Goal: Information Seeking & Learning: Learn about a topic

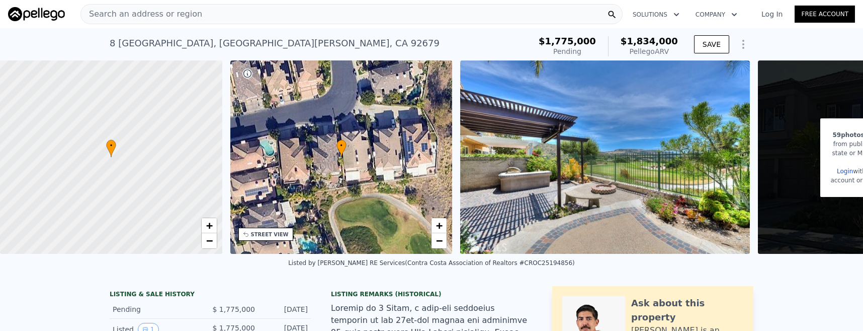
click at [387, 154] on div "• + −" at bounding box center [341, 156] width 222 height 193
click at [436, 241] on span "−" at bounding box center [439, 240] width 7 height 13
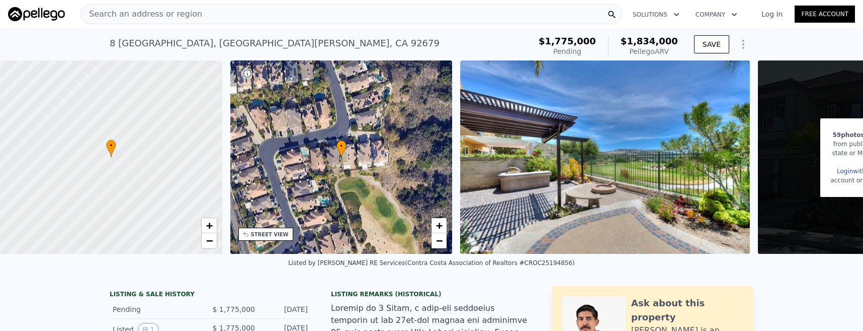
click at [144, 14] on span "Search an address or region" at bounding box center [141, 14] width 121 height 12
click at [47, 35] on div "8 [GEOGRAPHIC_DATA] , [GEOGRAPHIC_DATA] Pending from $1.775m (~ARV $1.834m ) $1…" at bounding box center [431, 44] width 863 height 32
click at [128, 15] on span "Search an address or region" at bounding box center [141, 14] width 121 height 12
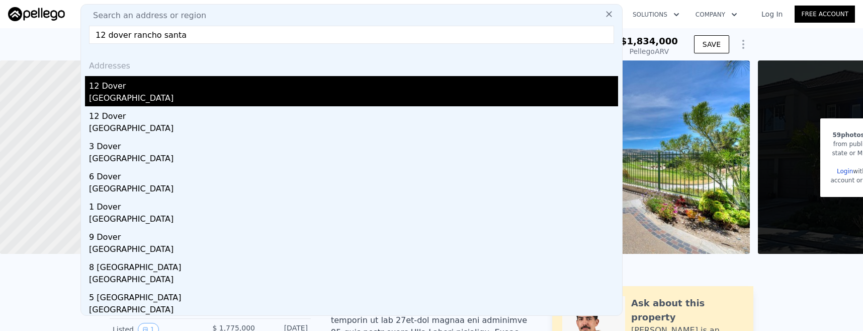
type input "12 dover rancho santa"
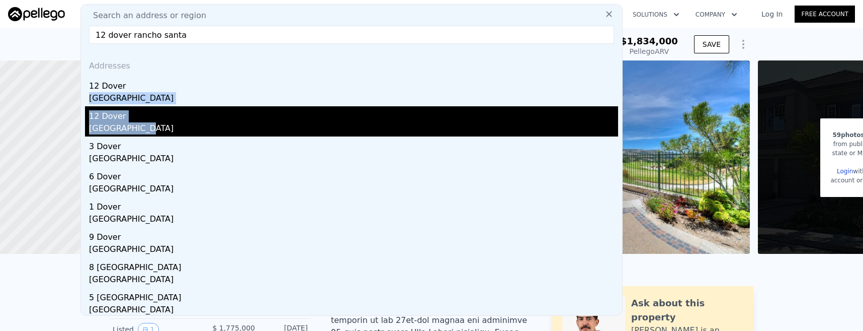
drag, startPoint x: 141, startPoint y: 91, endPoint x: 140, endPoint y: 122, distance: 31.2
click at [140, 122] on div "Addresses [STREET_ADDRESS] [GEOGRAPHIC_DATA] 3 [GEOGRAPHIC_DATA] [GEOGRAPHIC_DA…" at bounding box center [351, 183] width 541 height 263
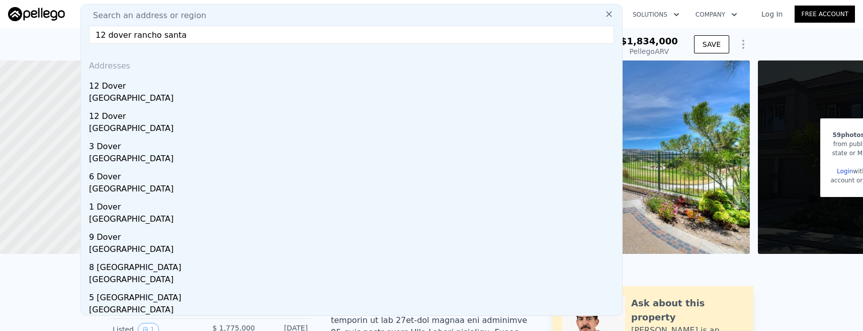
drag, startPoint x: 140, startPoint y: 122, endPoint x: 171, endPoint y: 126, distance: 30.5
click at [171, 126] on div "[GEOGRAPHIC_DATA]" at bounding box center [353, 129] width 529 height 14
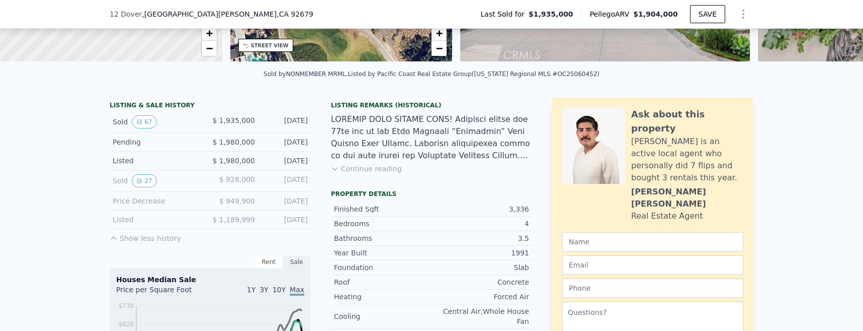
scroll to position [198, 0]
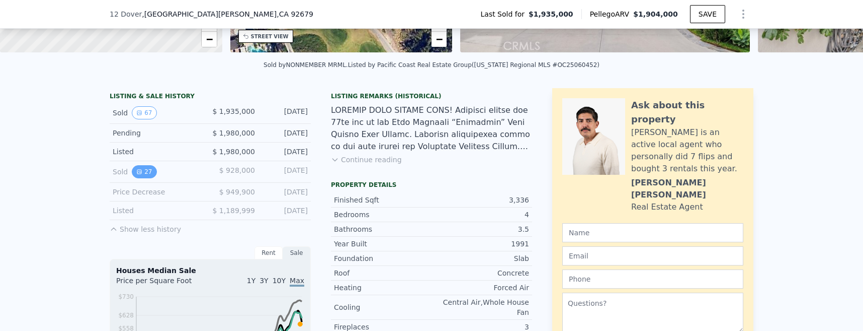
click at [146, 177] on button "27" at bounding box center [144, 171] width 25 height 13
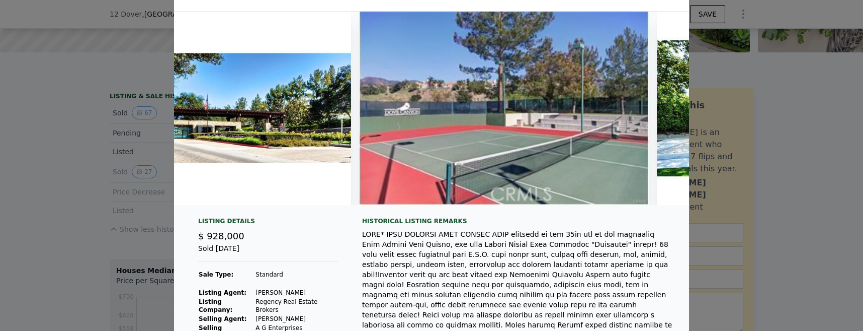
scroll to position [0, 0]
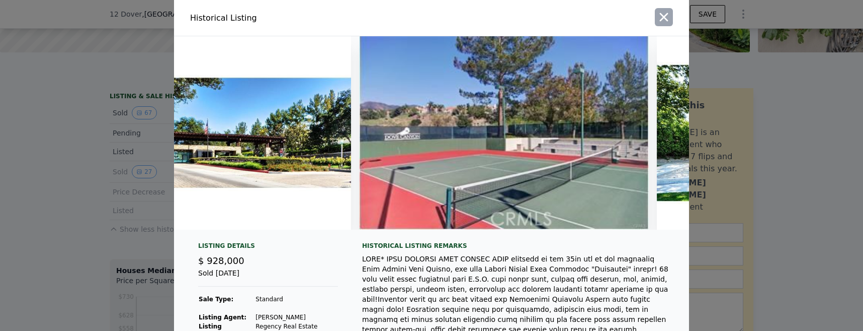
click at [662, 12] on icon "button" at bounding box center [664, 17] width 14 height 14
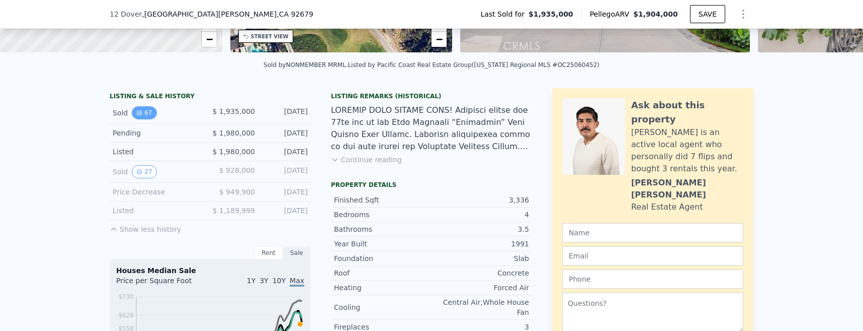
click at [139, 116] on icon "View historical data" at bounding box center [139, 113] width 6 height 6
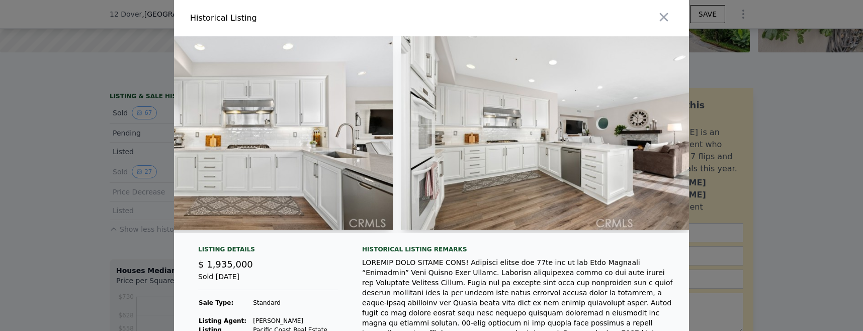
scroll to position [0, 5520]
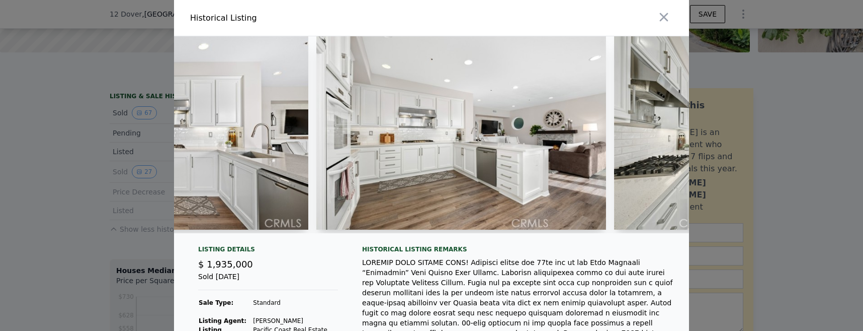
drag, startPoint x: 187, startPoint y: 234, endPoint x: 378, endPoint y: 240, distance: 191.8
click at [378, 240] on div at bounding box center [431, 138] width 515 height 205
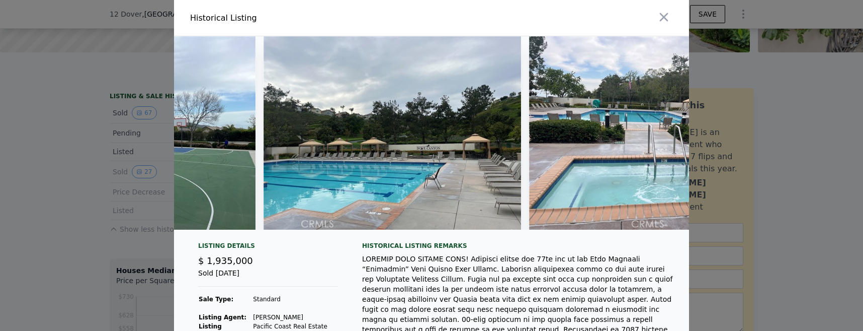
scroll to position [0, 18727]
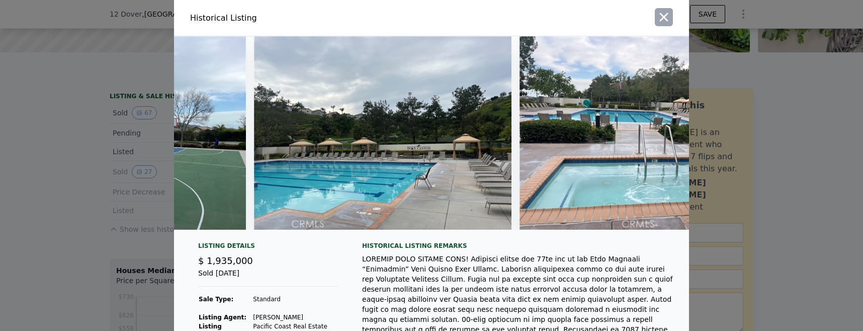
click at [664, 15] on icon "button" at bounding box center [664, 17] width 14 height 14
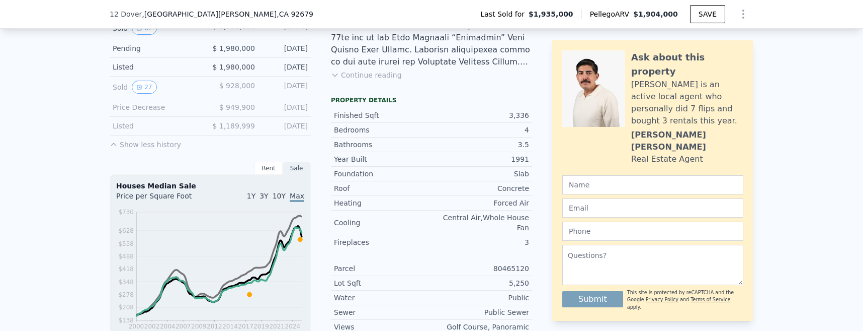
scroll to position [298, 0]
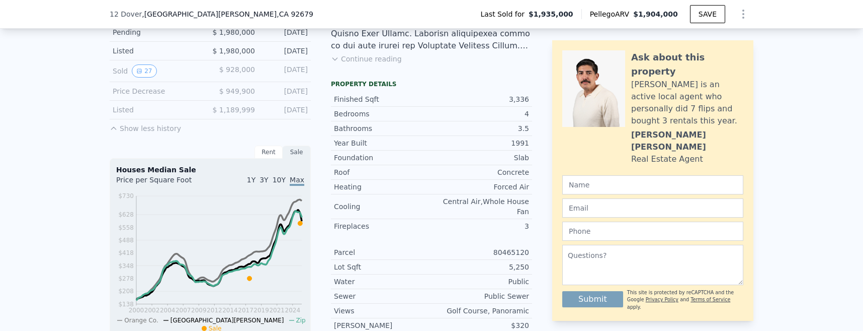
click at [114, 132] on icon at bounding box center [114, 128] width 8 height 8
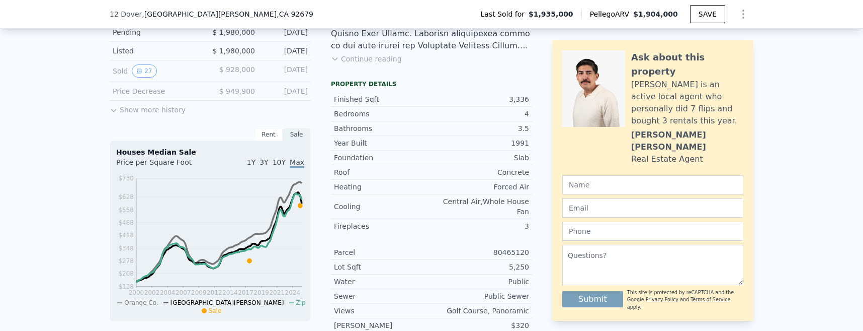
click at [115, 114] on icon at bounding box center [114, 110] width 8 height 8
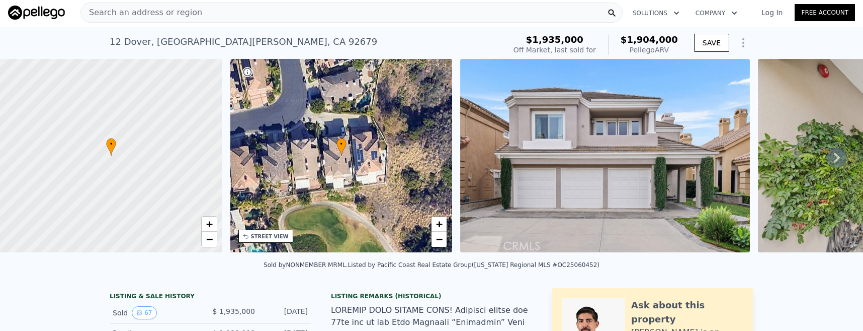
scroll to position [0, 0]
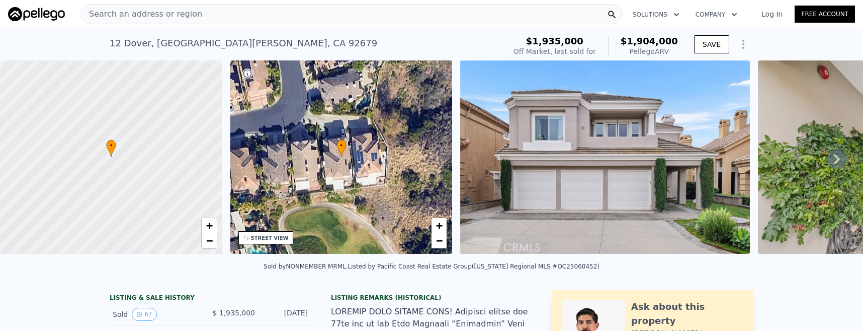
click at [192, 13] on div "Search an address or region" at bounding box center [351, 14] width 542 height 20
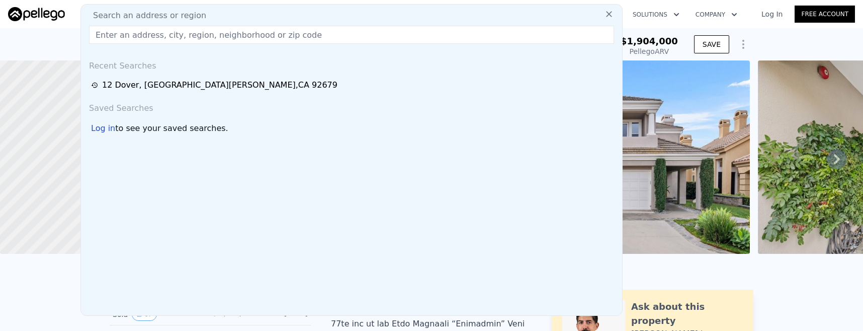
click at [49, 279] on div "Sold by NONMEMBER MRML . Listed by Pacific Coast Real Estate Group ([US_STATE] …" at bounding box center [431, 269] width 863 height 24
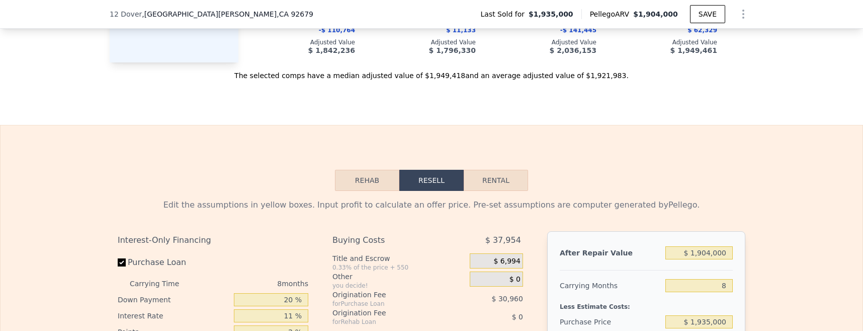
scroll to position [1405, 0]
